Goal: Task Accomplishment & Management: Manage account settings

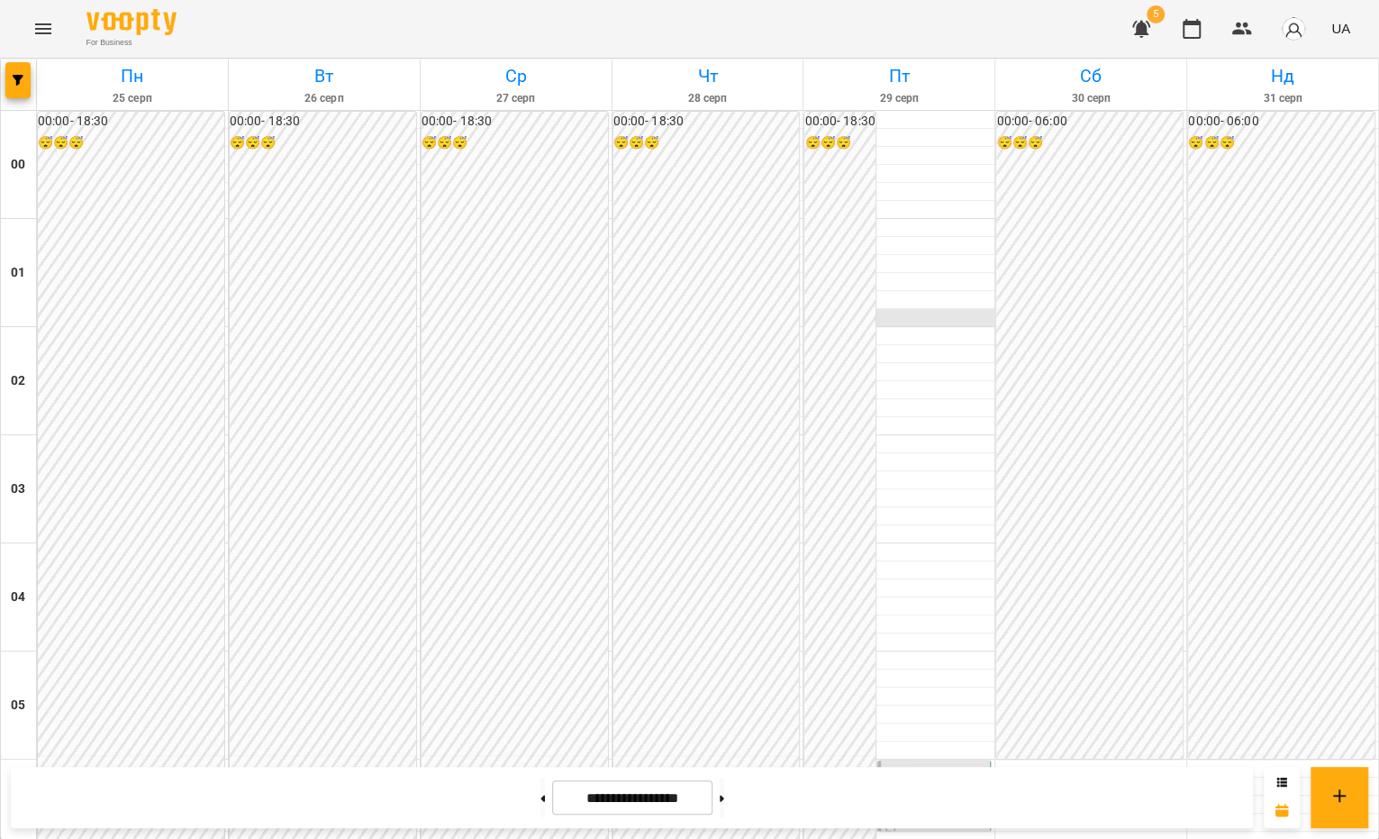
scroll to position [1946, 0]
click at [724, 791] on button at bounding box center [722, 797] width 5 height 40
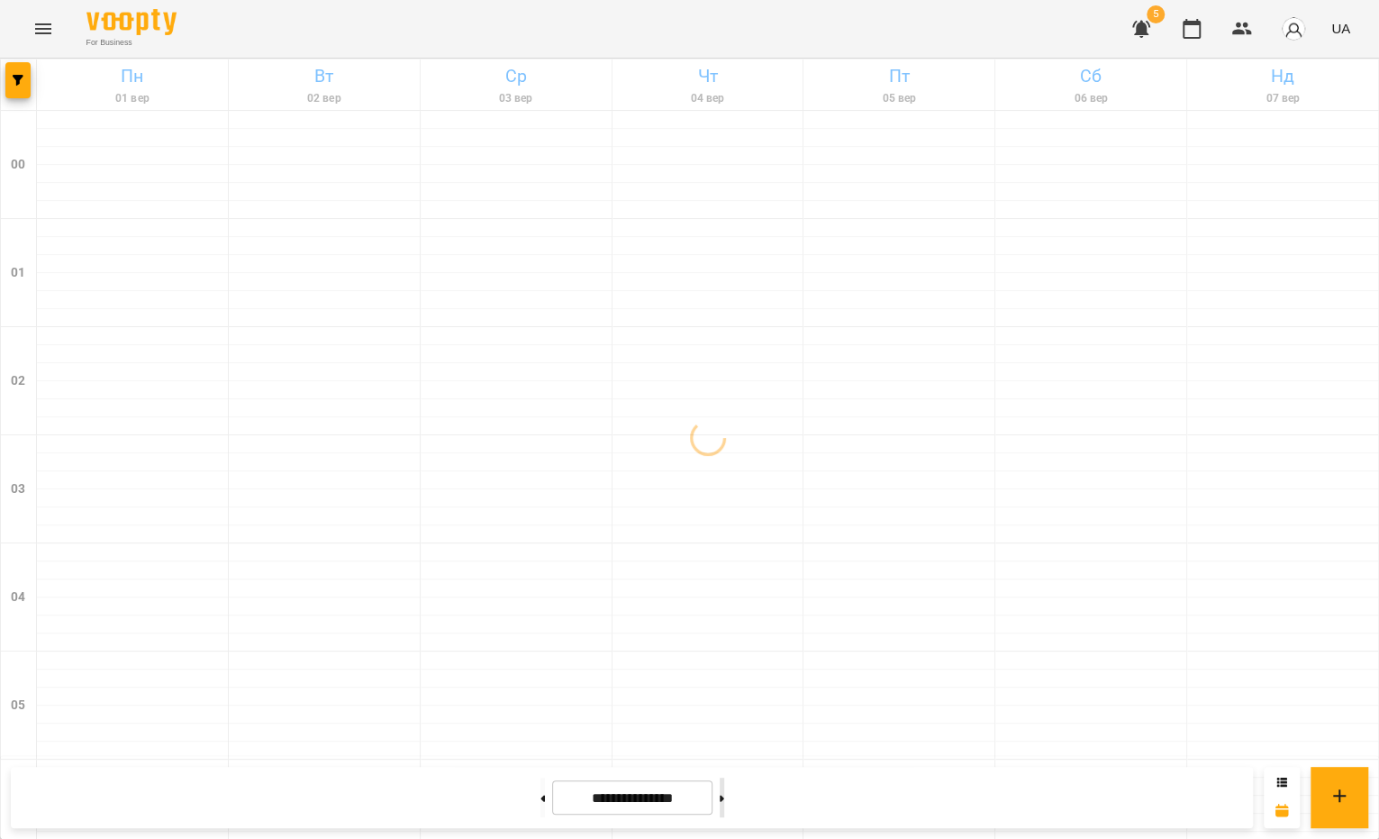
click at [724, 791] on button at bounding box center [722, 797] width 5 height 40
click at [540, 808] on button at bounding box center [542, 797] width 5 height 40
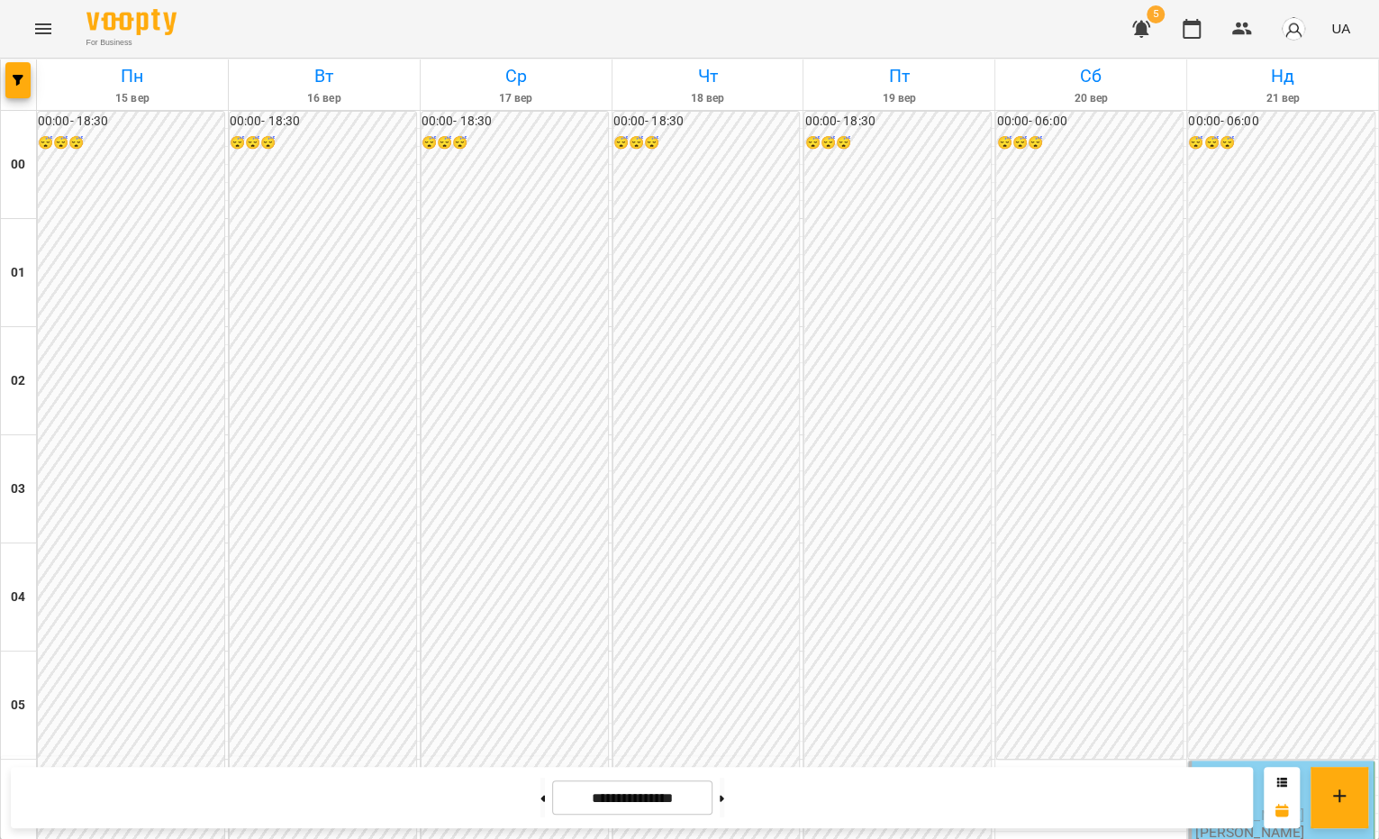
scroll to position [308, 0]
click at [1250, 760] on div "06:00 [PERSON_NAME] [PERSON_NAME] [PERSON_NAME]" at bounding box center [1281, 813] width 186 height 106
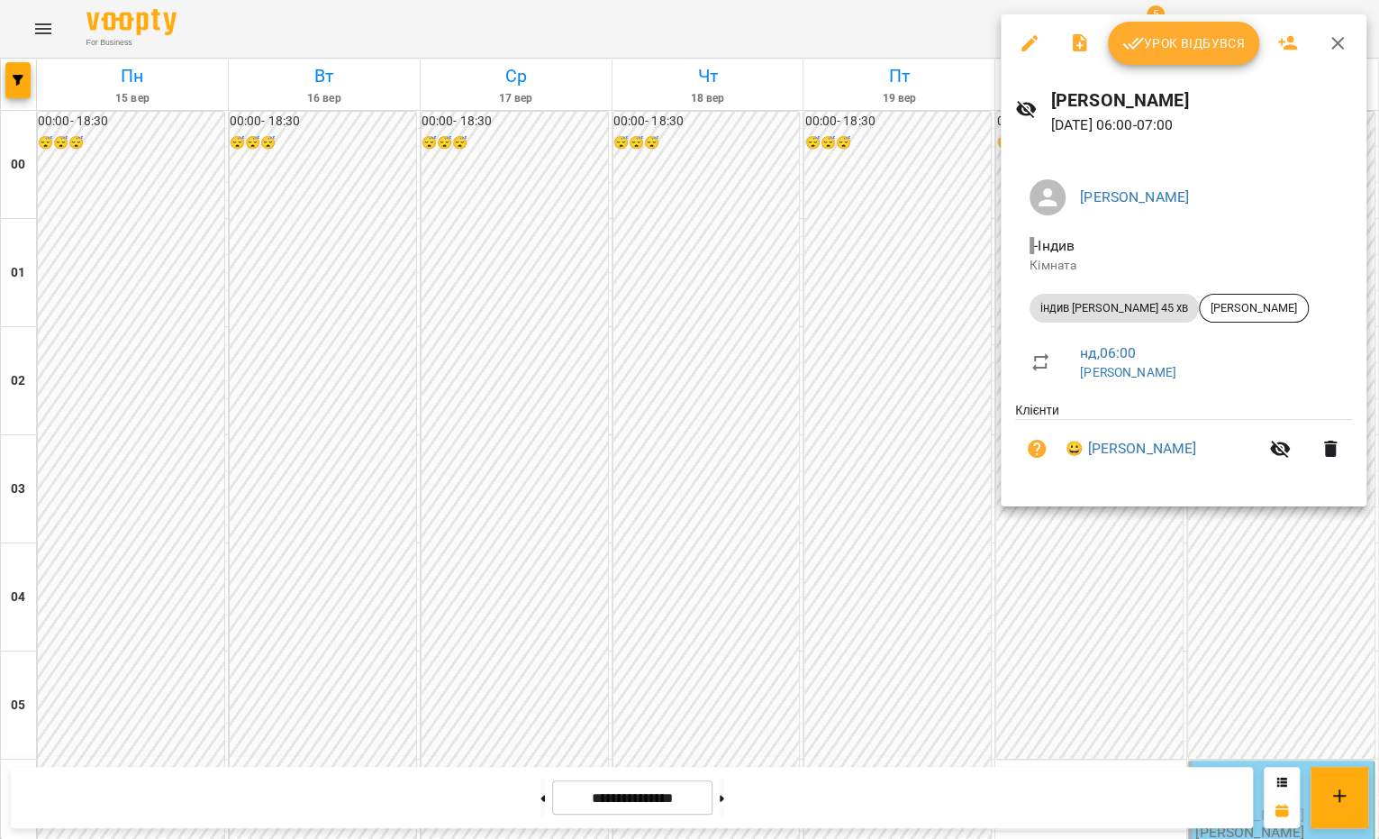
click at [1251, 569] on div at bounding box center [689, 419] width 1379 height 839
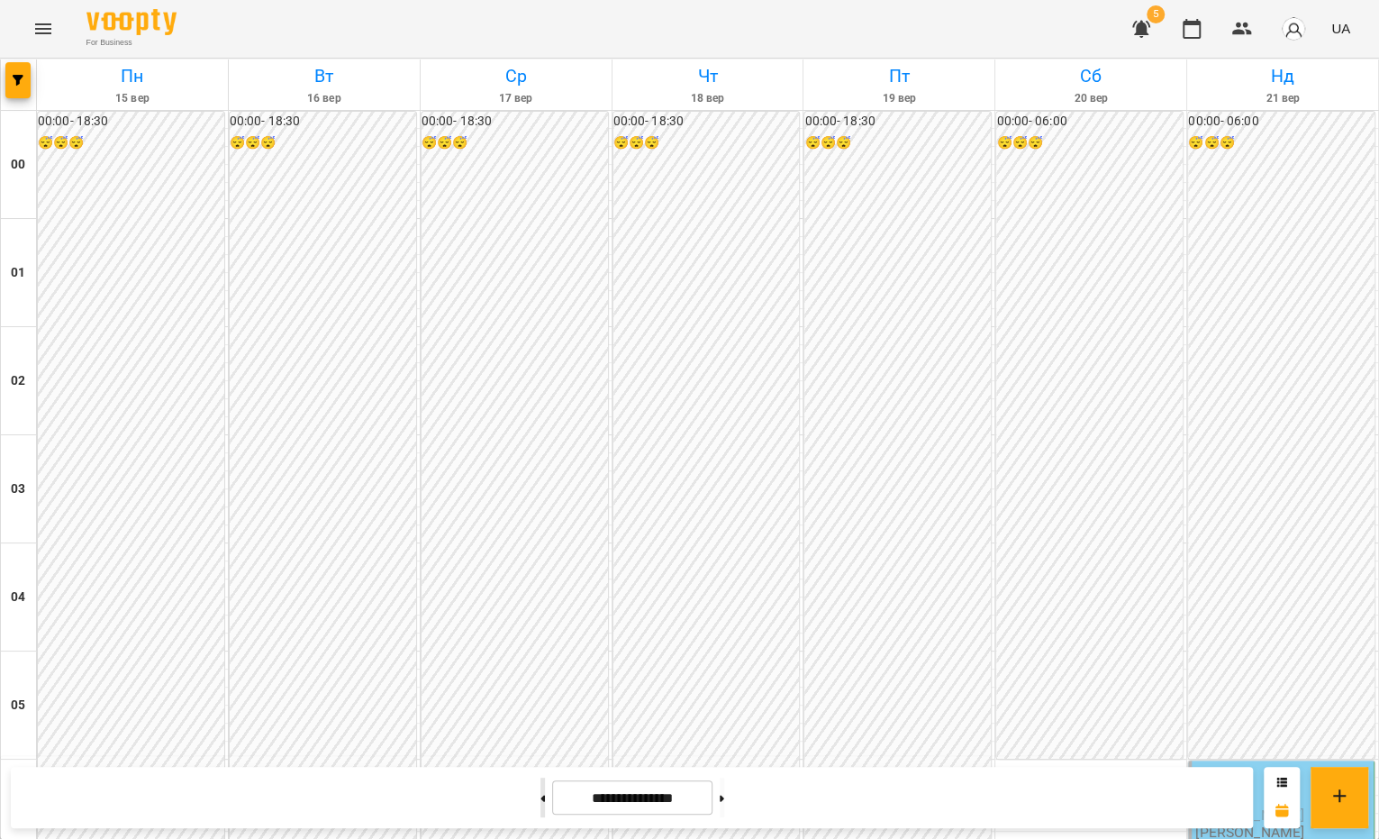
click at [540, 794] on button at bounding box center [542, 797] width 5 height 40
click at [724, 789] on button at bounding box center [722, 797] width 5 height 40
type input "**********"
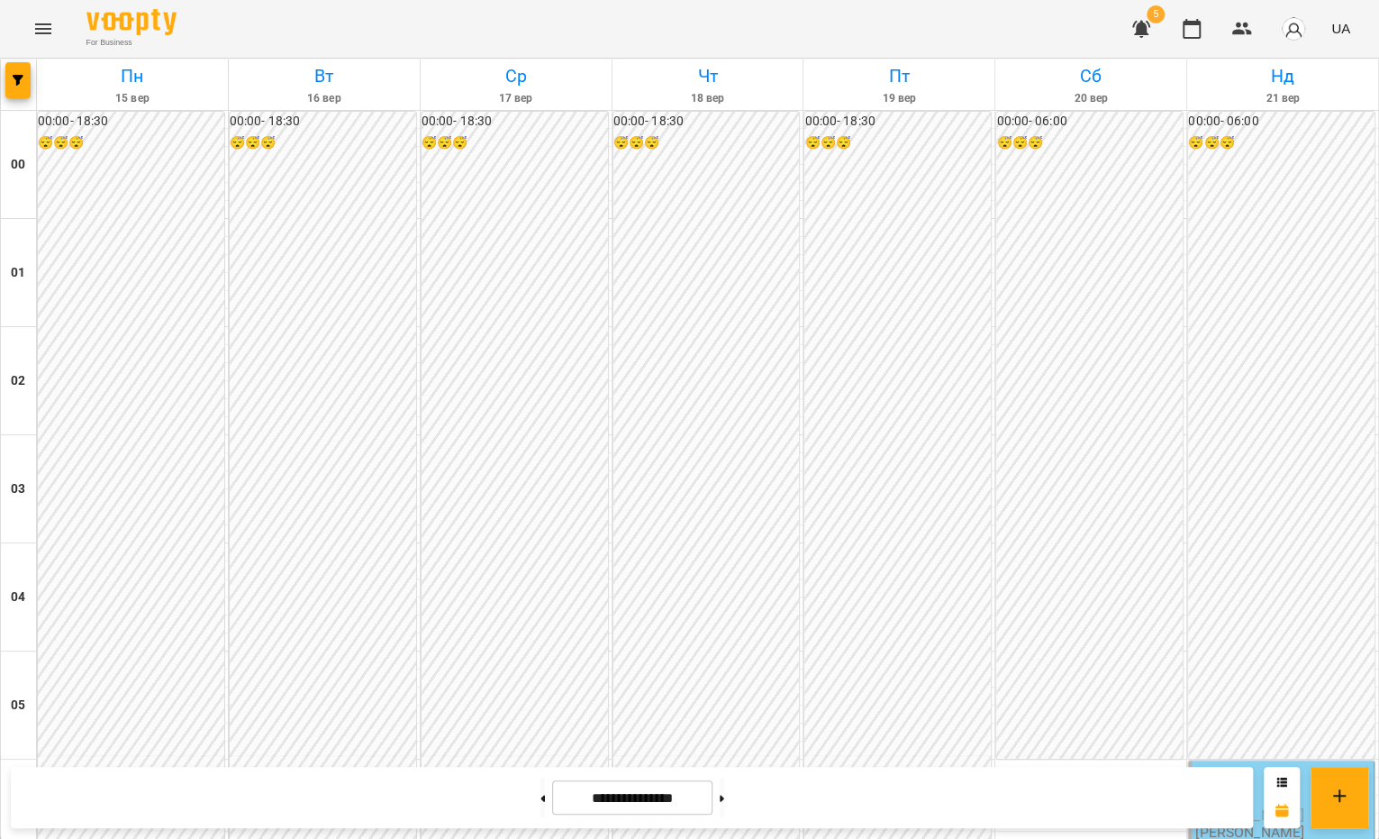
click at [1319, 807] on p "[PERSON_NAME]" at bounding box center [1282, 814] width 175 height 15
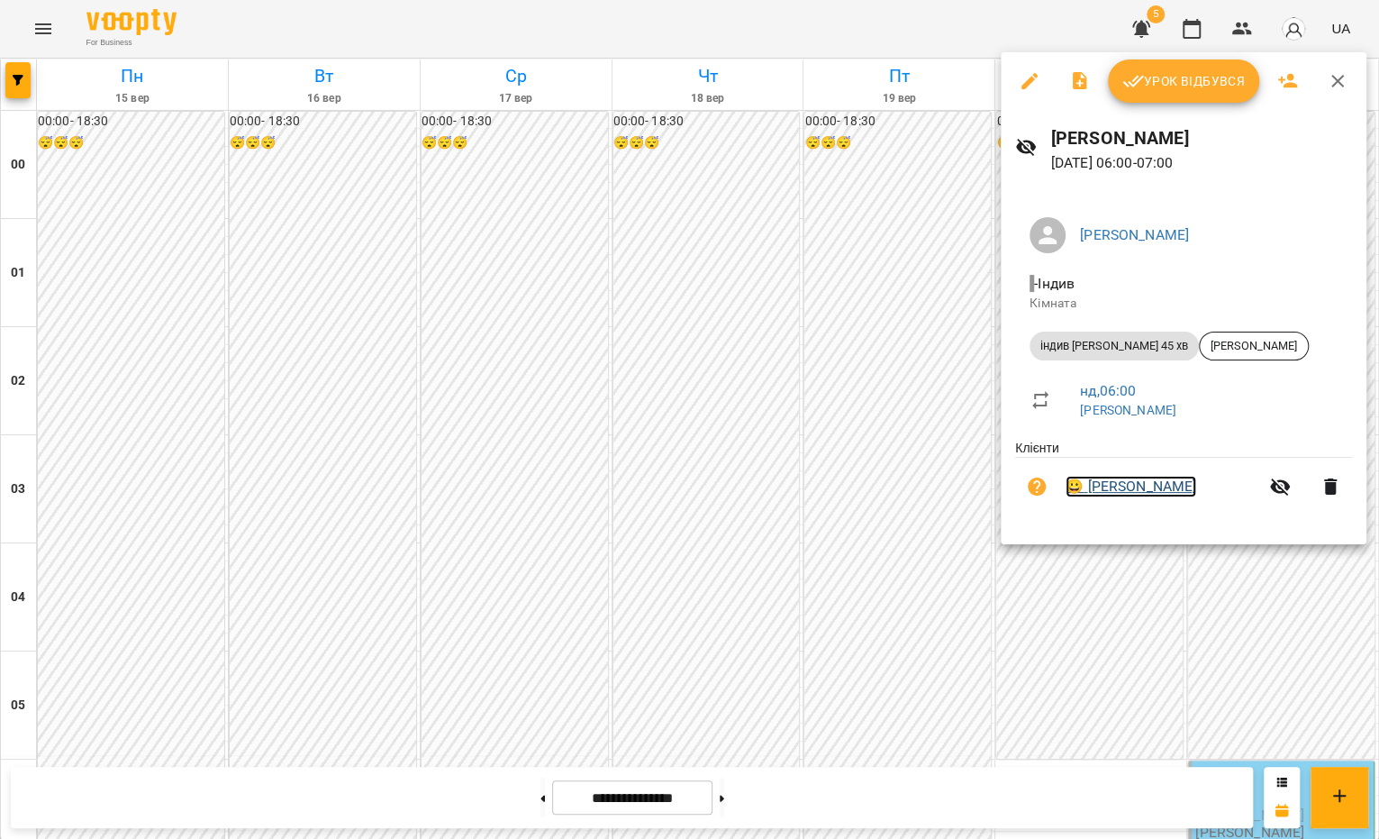
click at [1110, 494] on link "😀 [PERSON_NAME]" at bounding box center [1131, 487] width 131 height 22
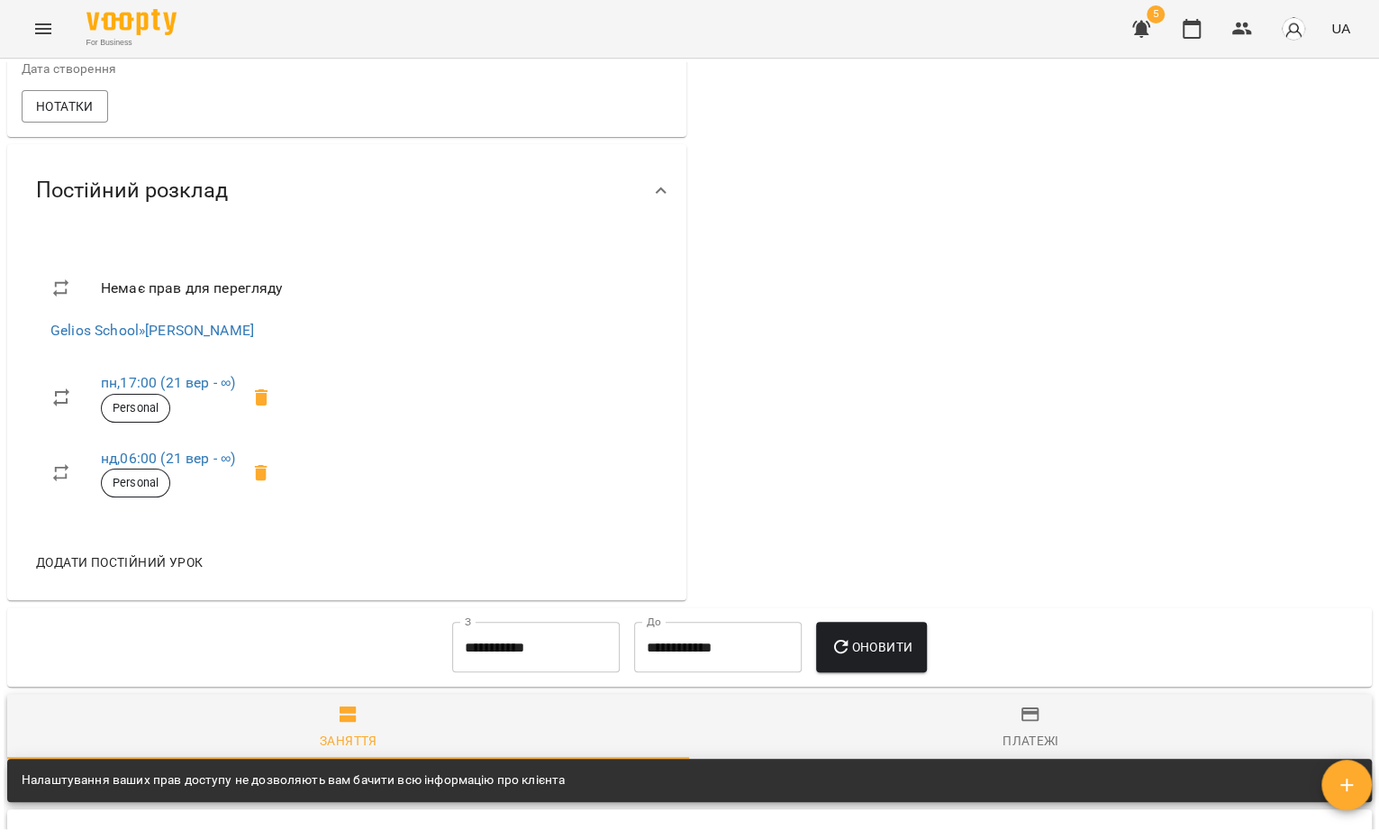
scroll to position [946, 0]
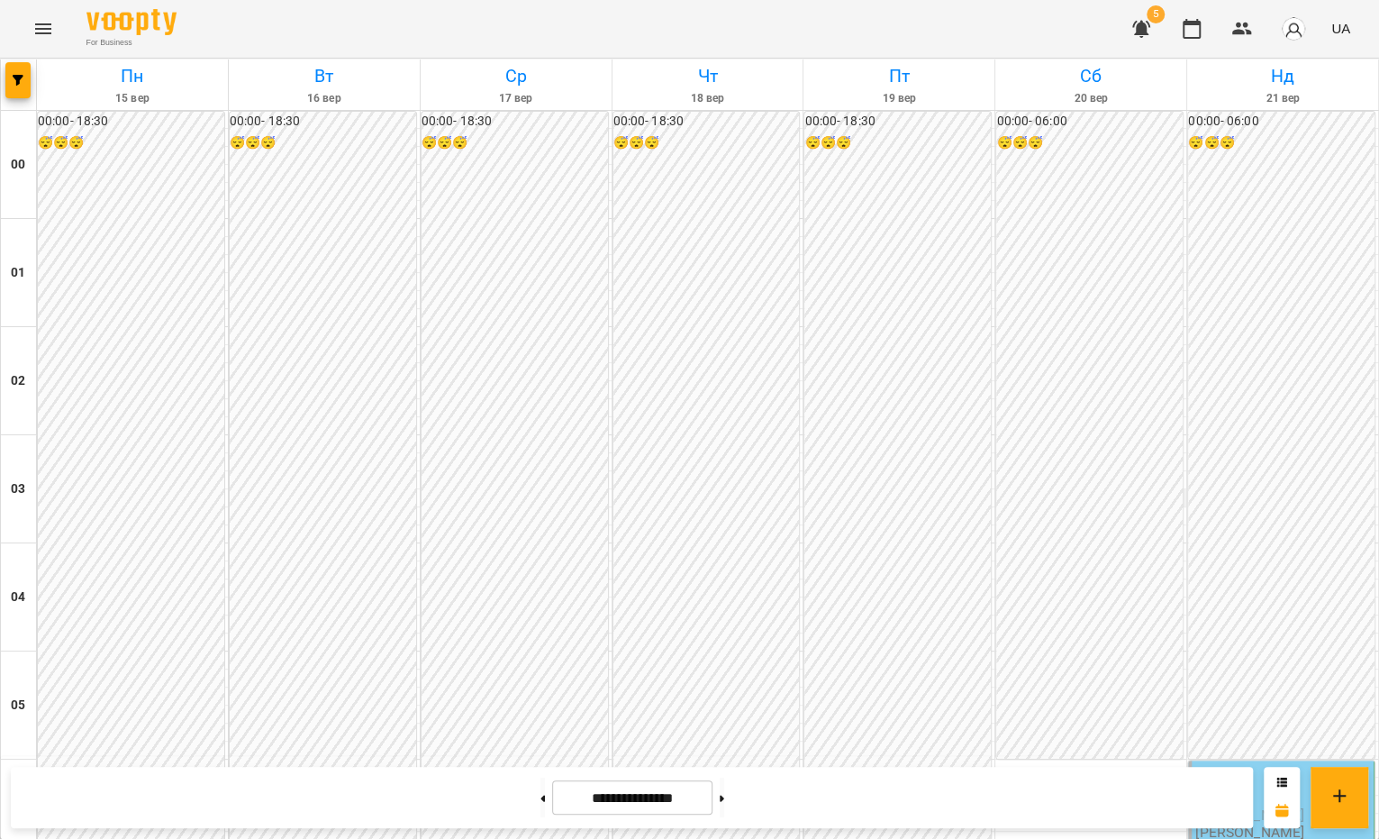
scroll to position [1946, 0]
click at [724, 788] on button at bounding box center [722, 797] width 5 height 40
type input "**********"
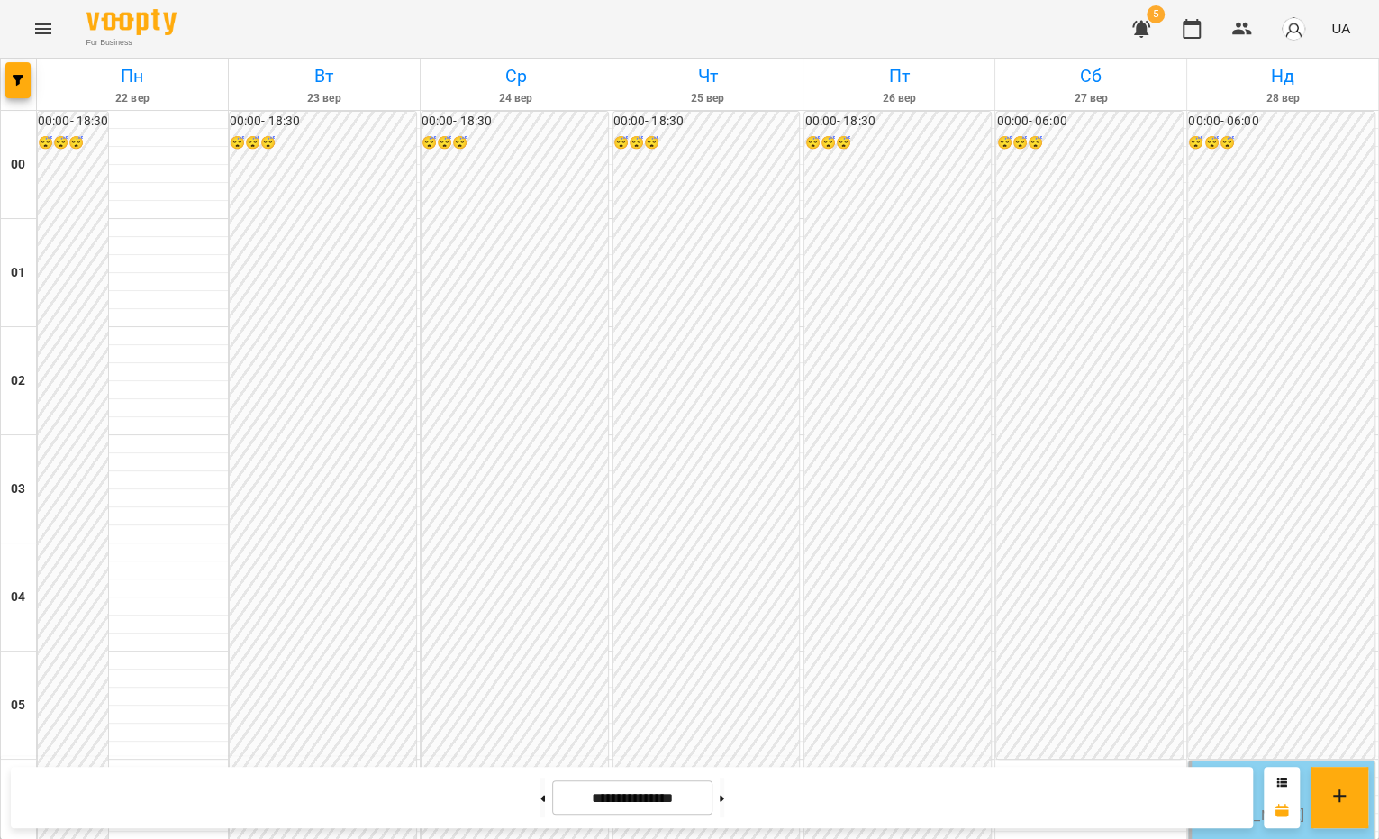
scroll to position [281, 0]
click at [1270, 764] on div "06:00 [PERSON_NAME]" at bounding box center [1282, 784] width 175 height 41
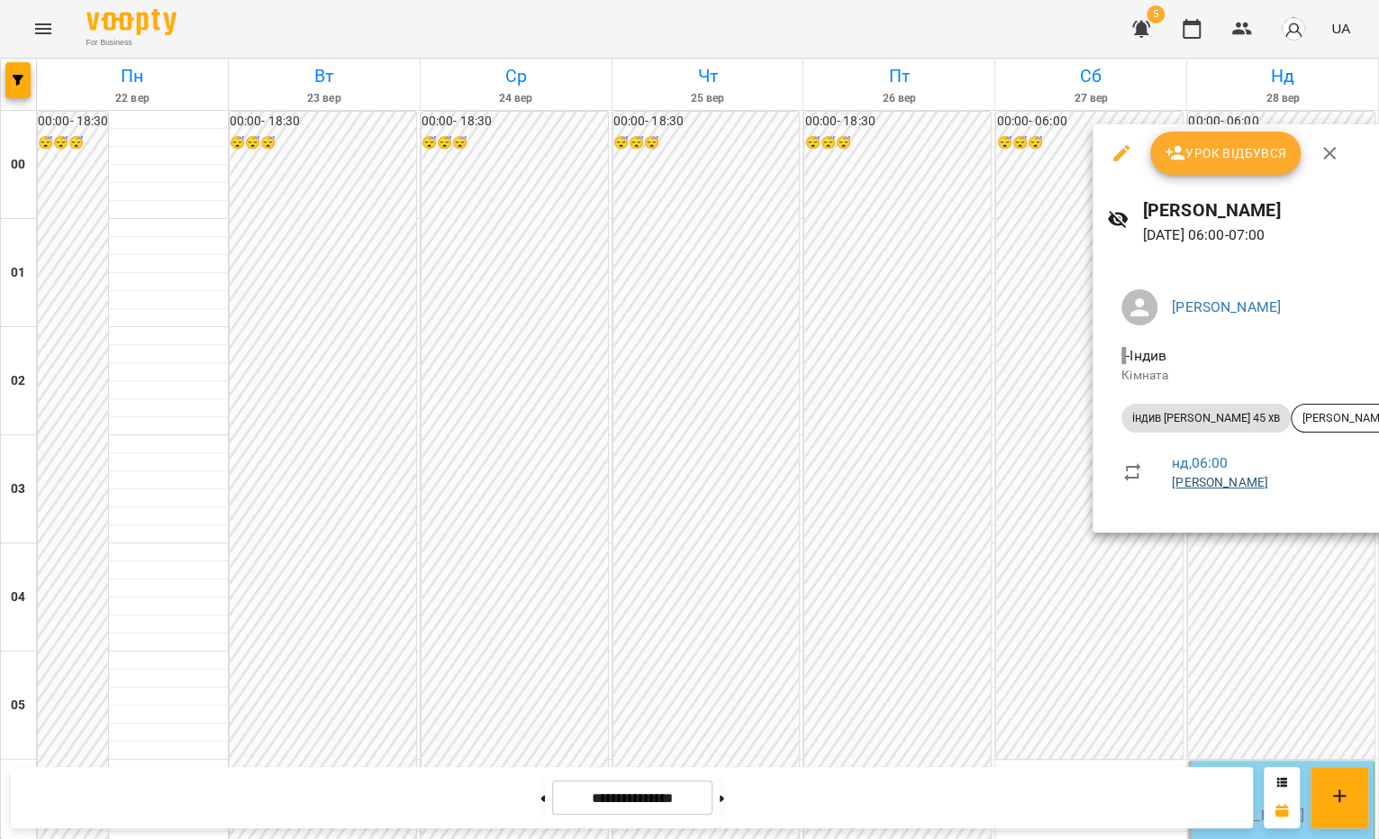
click at [1202, 480] on link "[PERSON_NAME]" at bounding box center [1220, 482] width 96 height 14
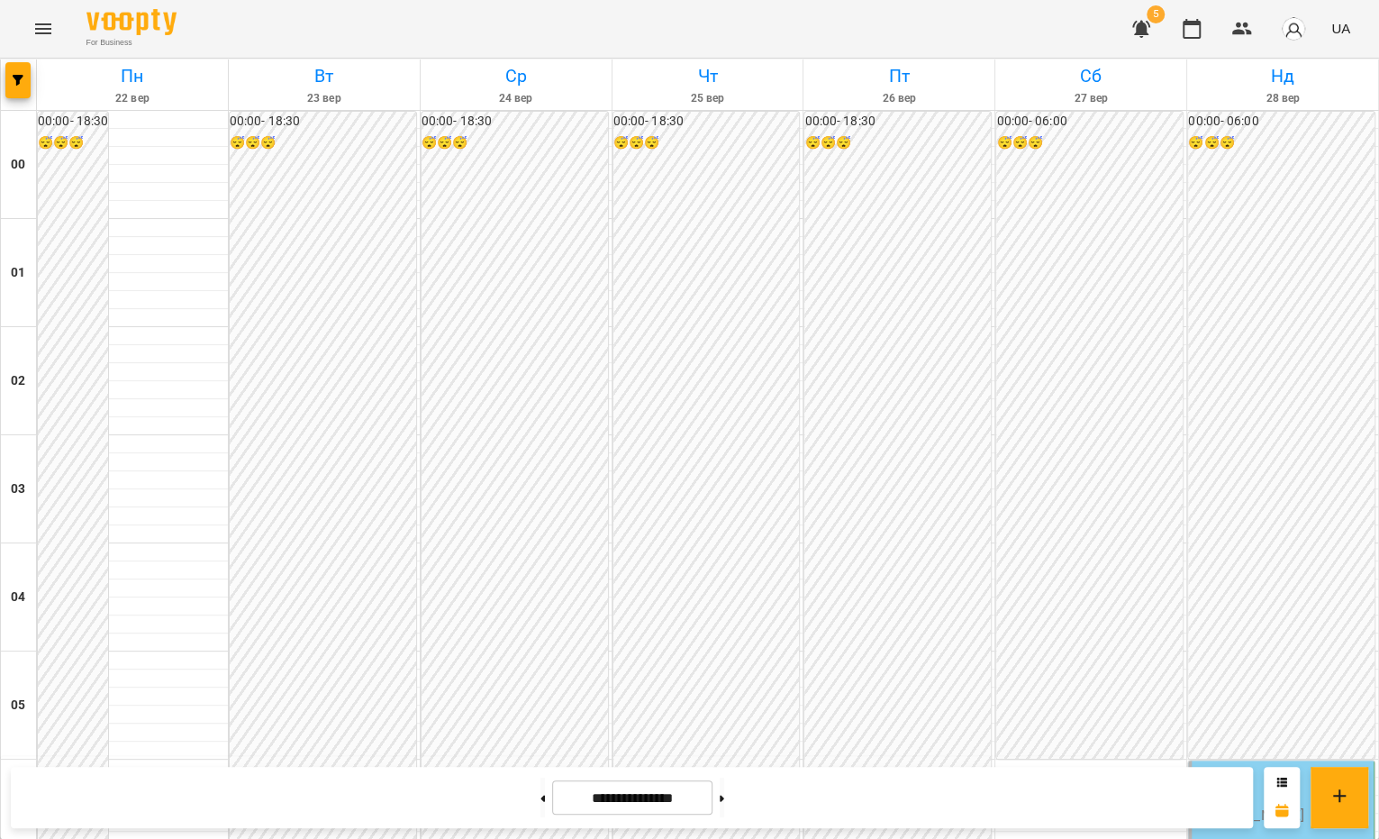
scroll to position [1668, 0]
click at [724, 791] on button at bounding box center [722, 797] width 5 height 40
click at [724, 807] on button at bounding box center [722, 797] width 5 height 40
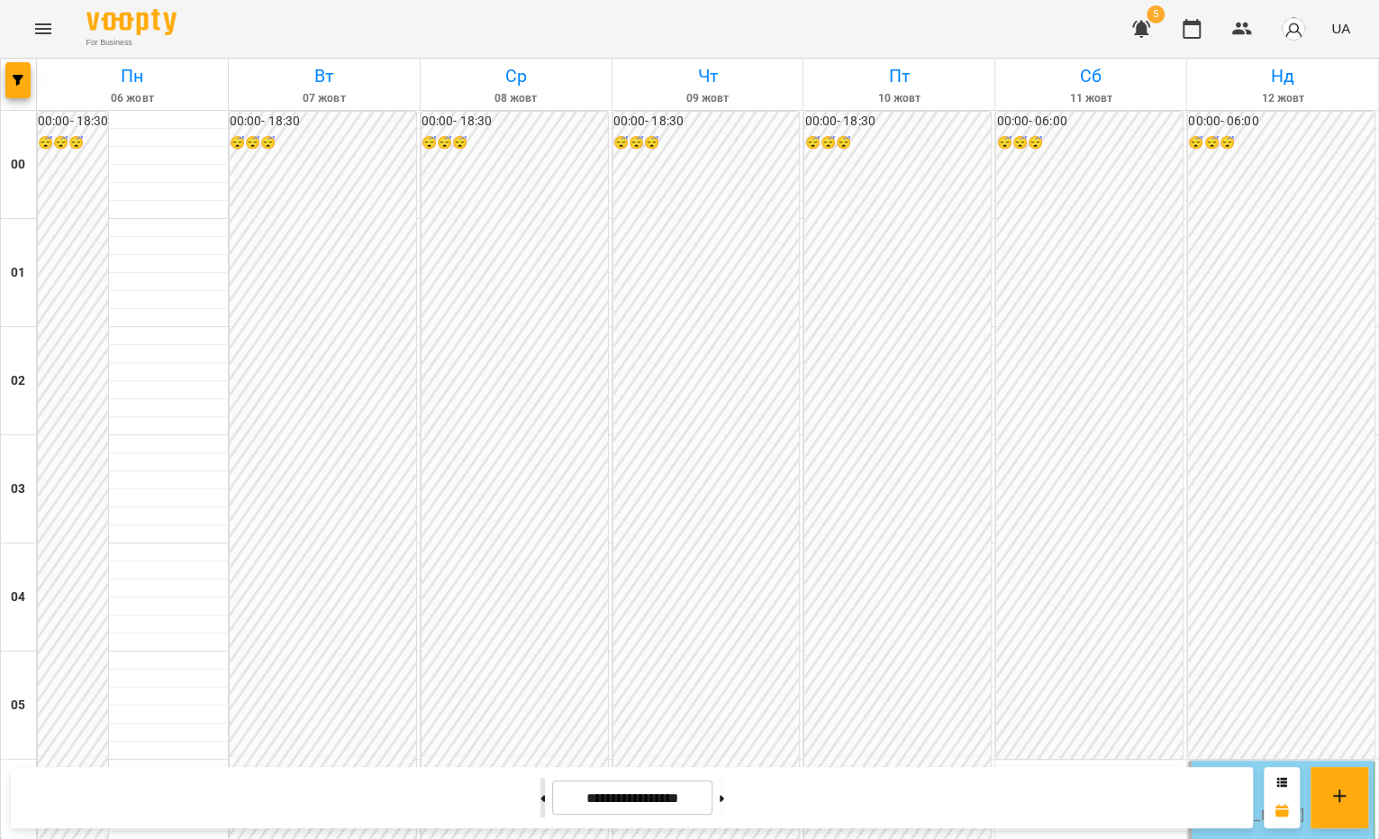
click at [540, 792] on button at bounding box center [542, 797] width 5 height 40
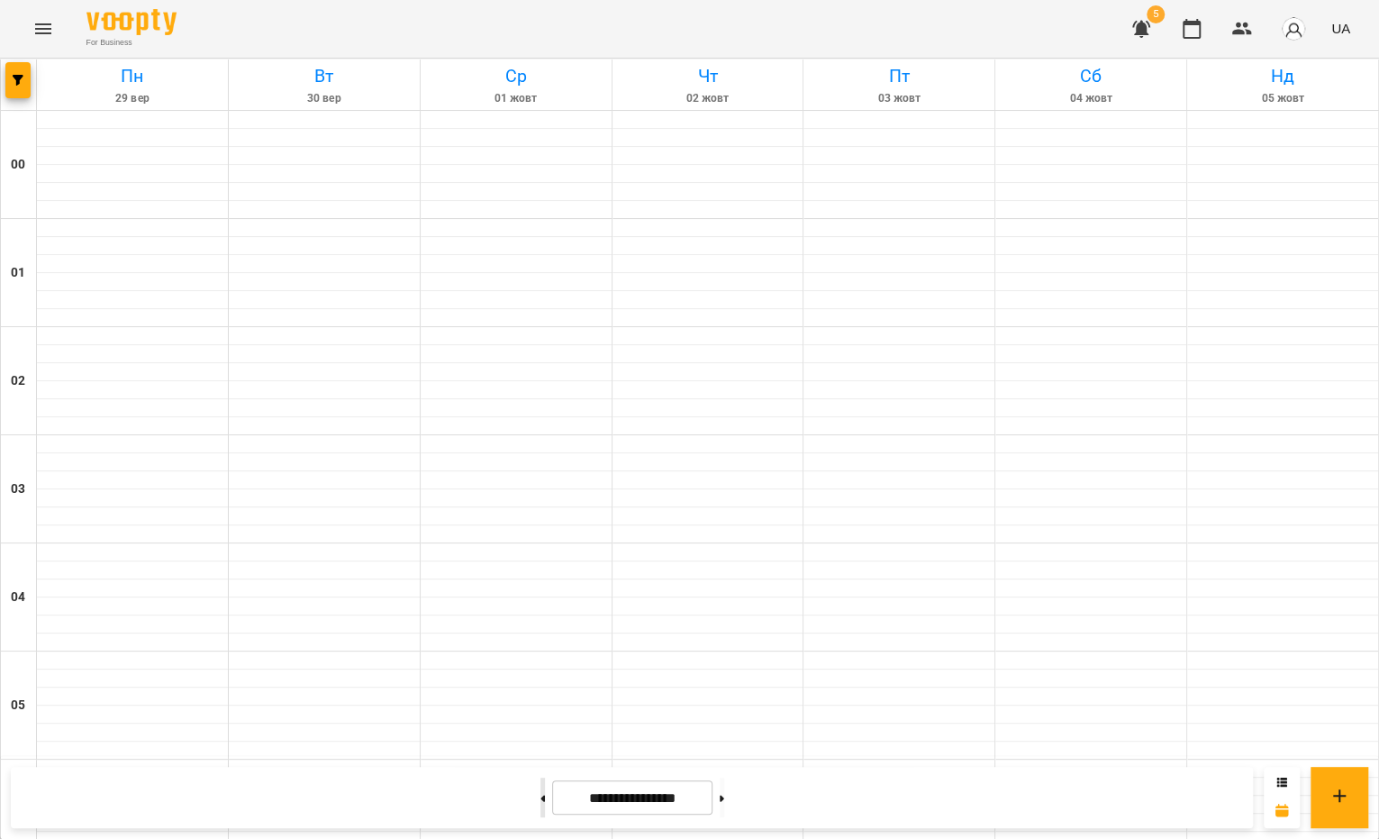
click at [540, 792] on button at bounding box center [542, 797] width 5 height 40
type input "**********"
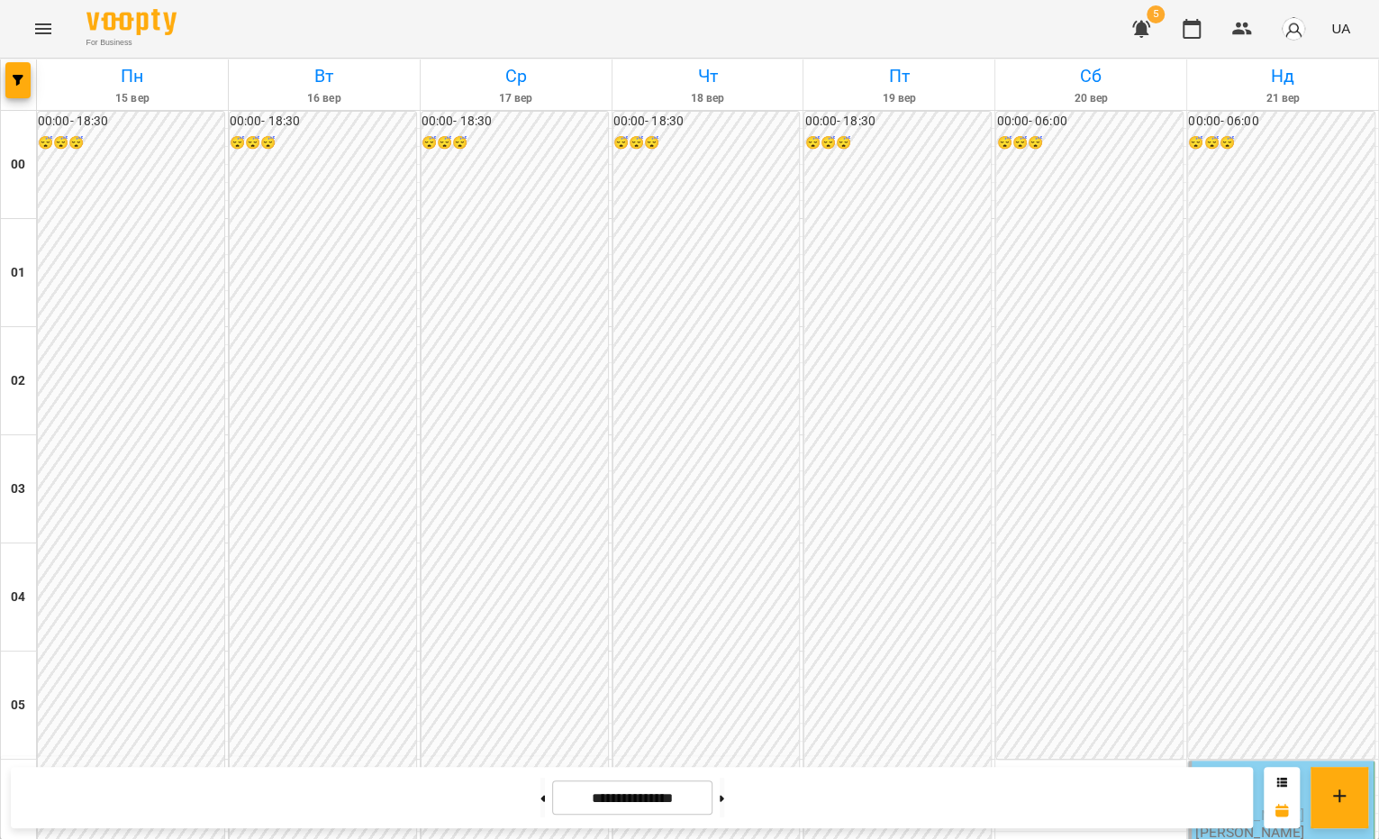
scroll to position [195, 0]
click at [1250, 764] on div "06:00 [PERSON_NAME]" at bounding box center [1282, 784] width 175 height 41
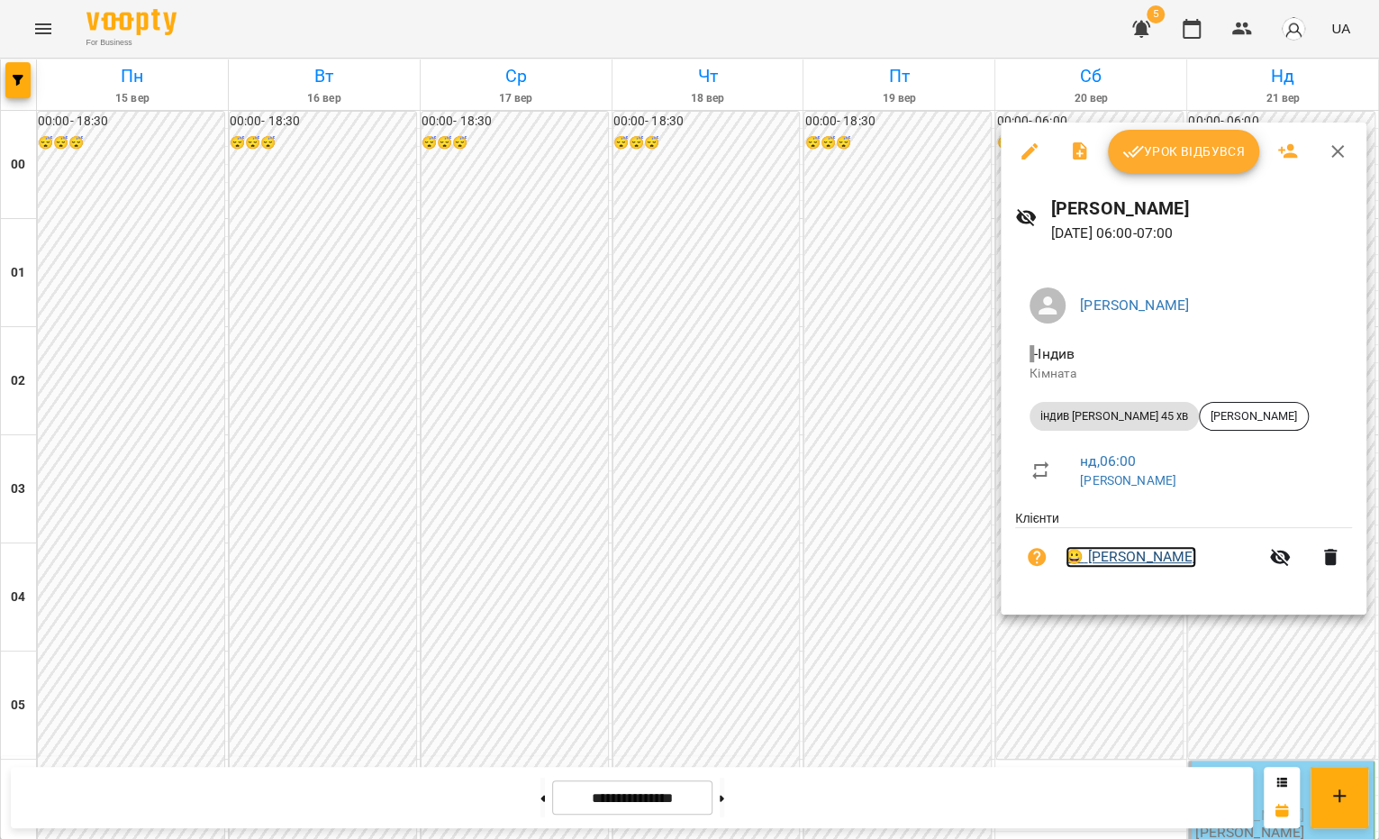
click at [1162, 562] on link "😀 [PERSON_NAME]" at bounding box center [1131, 557] width 131 height 22
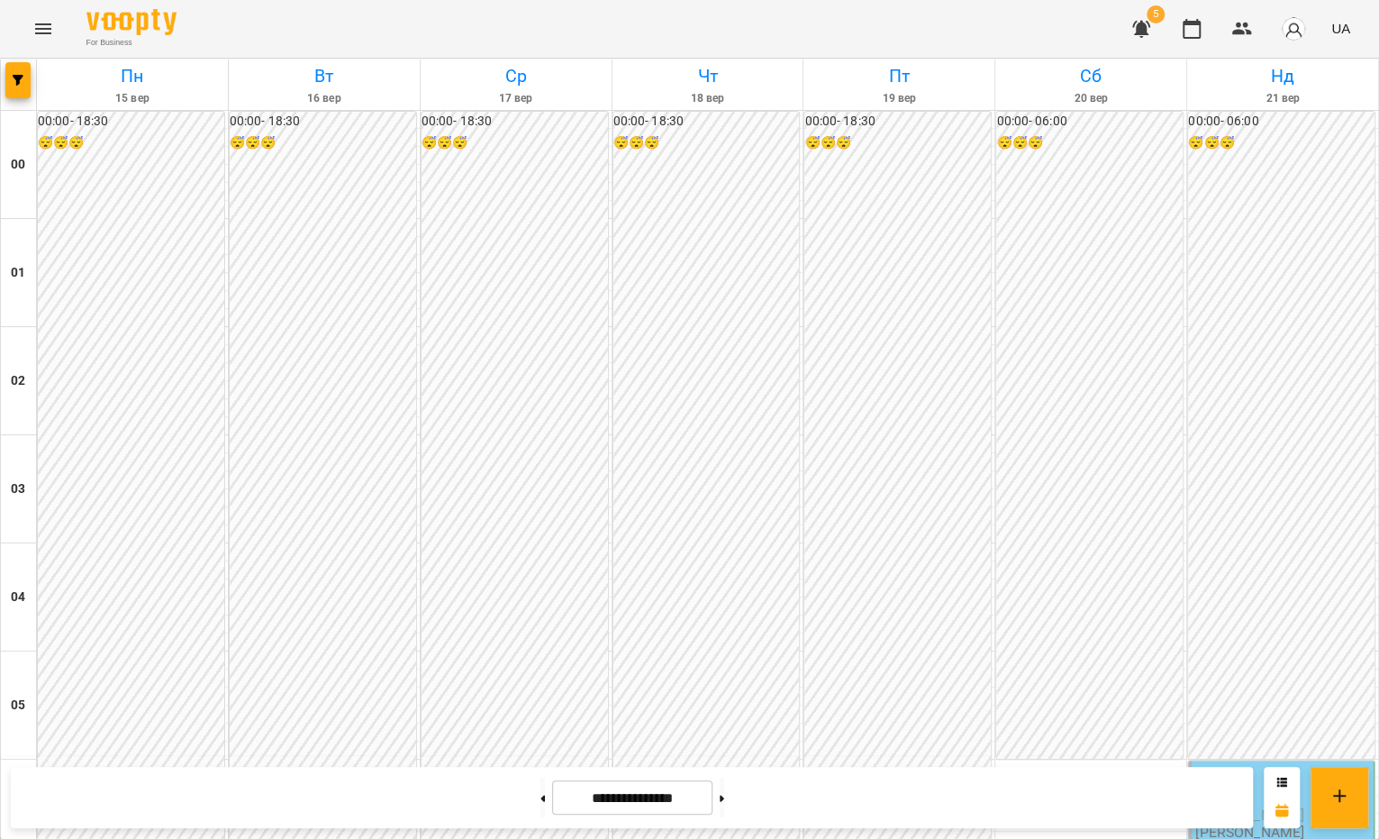
scroll to position [784, 0]
click at [724, 795] on icon at bounding box center [722, 797] width 5 height 6
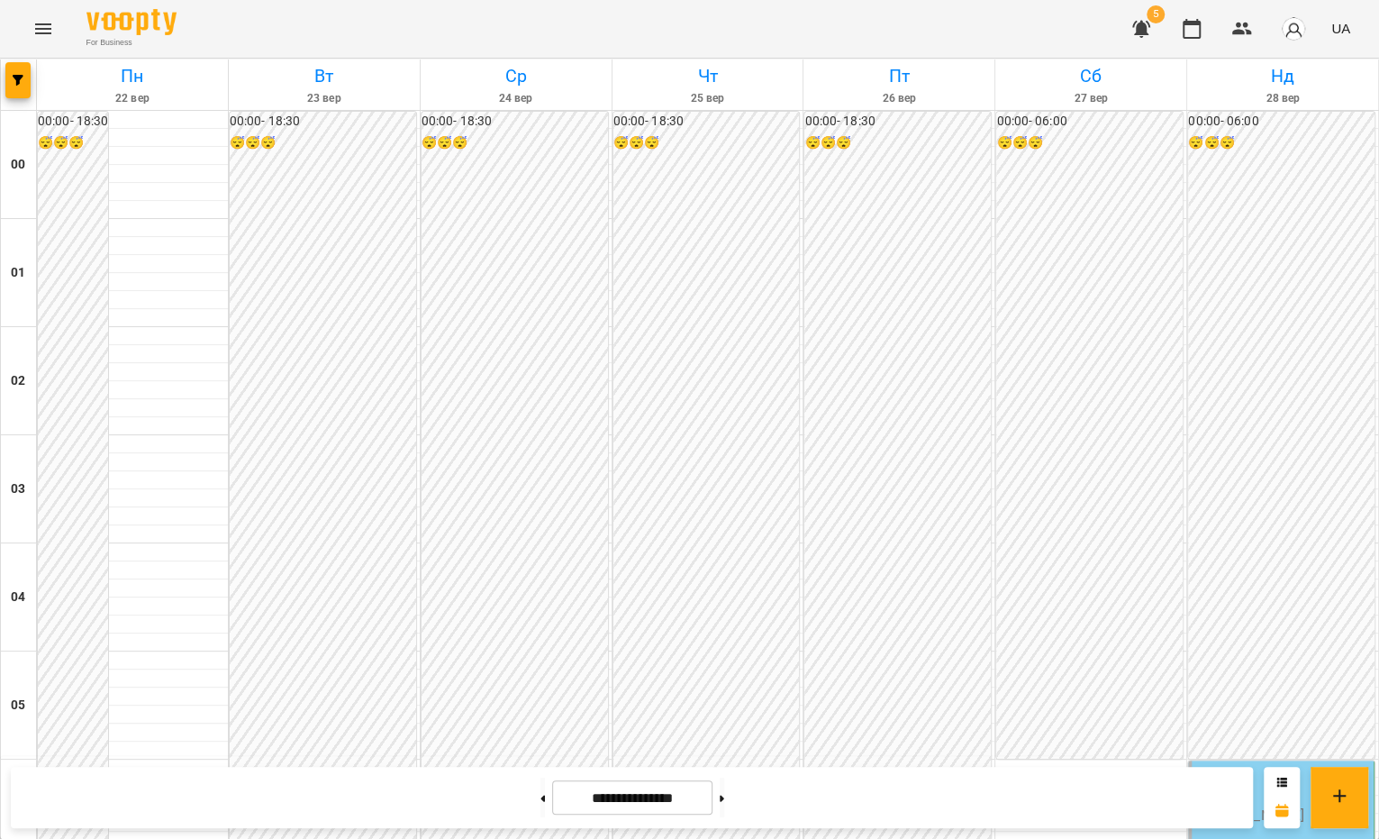
scroll to position [1349, 0]
click at [540, 796] on icon at bounding box center [542, 797] width 5 height 6
type input "**********"
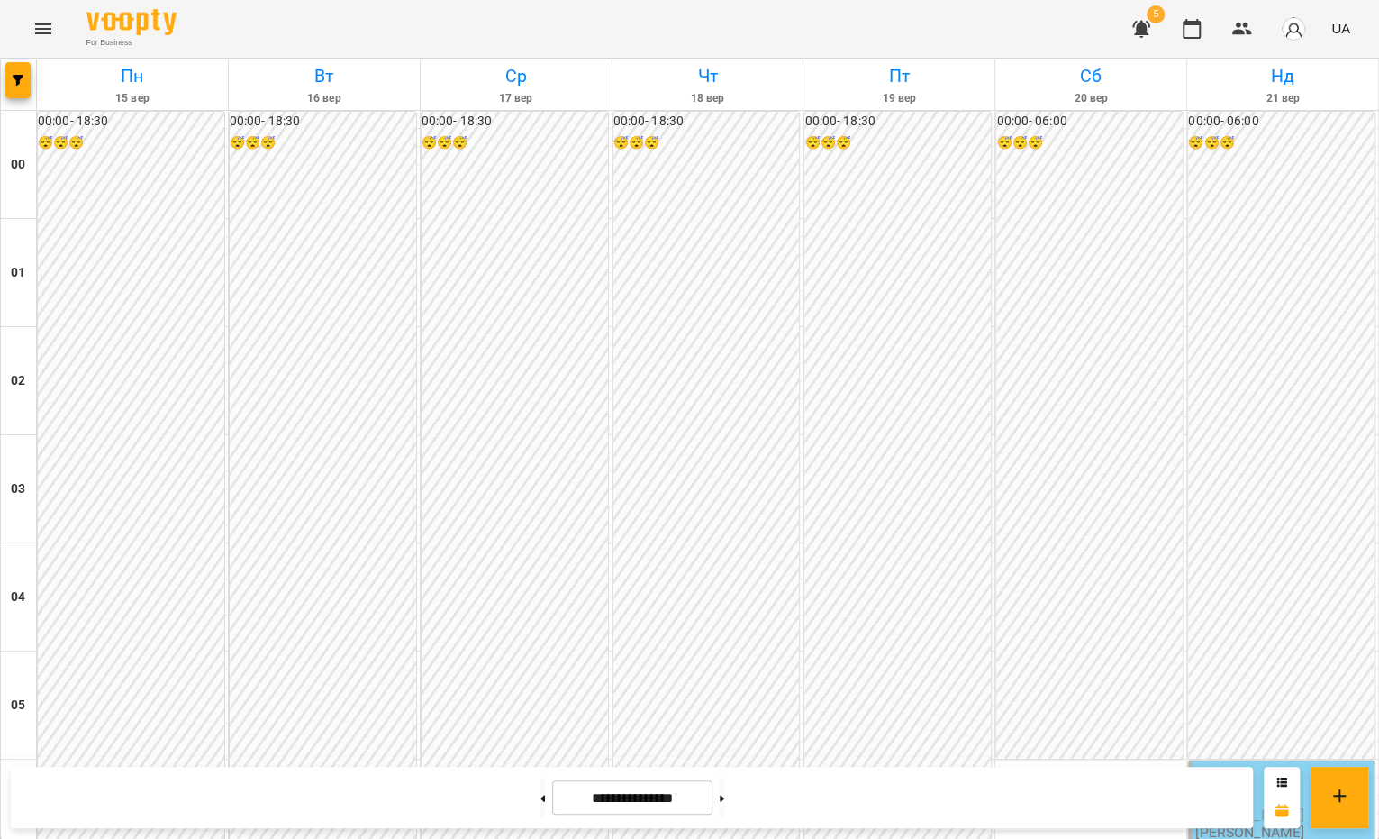
scroll to position [1528, 0]
